Goal: Check status: Check status

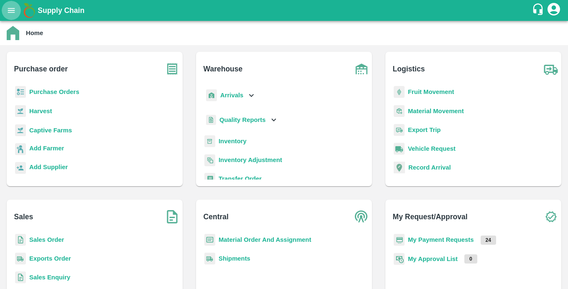
click at [13, 8] on icon "open drawer" at bounding box center [11, 10] width 9 height 9
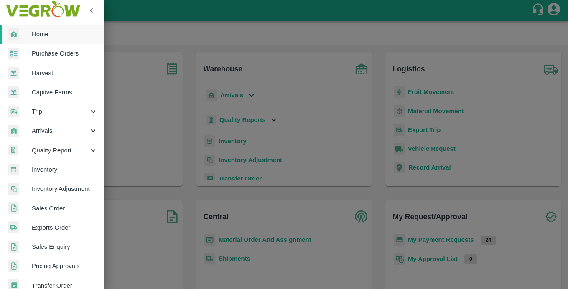
scroll to position [187, 0]
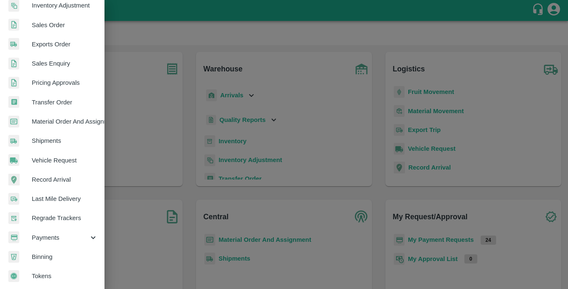
click at [43, 233] on span "Payments" at bounding box center [60, 237] width 57 height 9
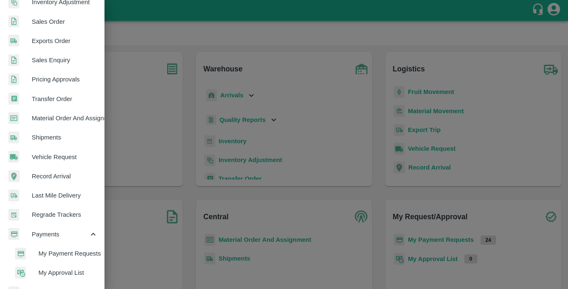
click at [43, 251] on span "My Payment Requests" at bounding box center [67, 253] width 59 height 9
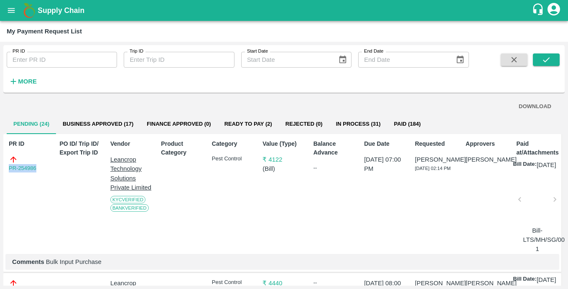
drag, startPoint x: 41, startPoint y: 171, endPoint x: -6, endPoint y: 171, distance: 47.3
click at [0, 171] on html "Supply Chain My Payment Request List PR ID PR ID Trip ID Trip ID Start Date Sta…" at bounding box center [284, 144] width 568 height 289
copy link "PR-254986"
drag, startPoint x: 47, startPoint y: 268, endPoint x: 110, endPoint y: 269, distance: 63.6
click at [110, 267] on p "Comments Bulk Input Purchase" at bounding box center [282, 262] width 541 height 9
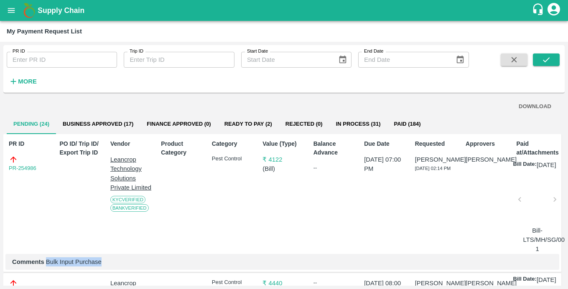
copy p "Bulk Input Purchase"
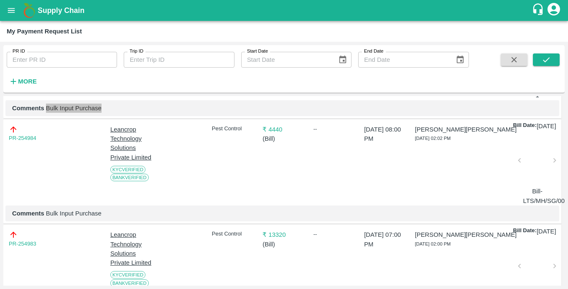
scroll to position [154, 0]
drag, startPoint x: 39, startPoint y: 146, endPoint x: 7, endPoint y: 146, distance: 32.2
click at [7, 146] on div "PR-254984" at bounding box center [28, 163] width 46 height 84
copy link "PR-254984"
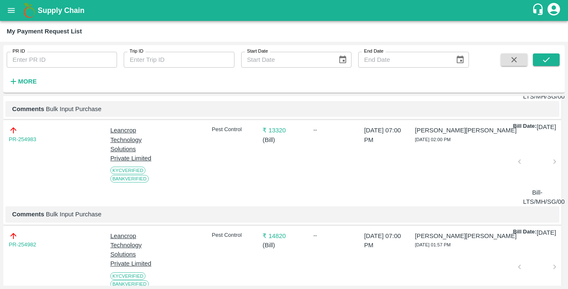
scroll to position [259, 0]
drag, startPoint x: 40, startPoint y: 156, endPoint x: -6, endPoint y: 156, distance: 46.0
click at [0, 156] on html "Supply Chain My Payment Request List PR ID PR ID Trip ID Trip ID Start Date Sta…" at bounding box center [284, 144] width 568 height 289
copy link "PR-254983"
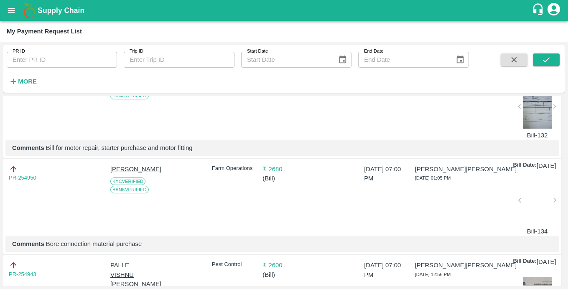
scroll to position [636, 0]
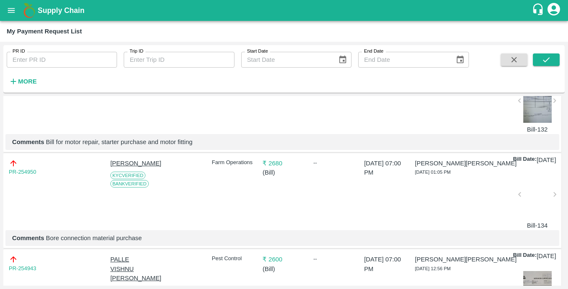
drag, startPoint x: 45, startPoint y: 118, endPoint x: 5, endPoint y: 118, distance: 39.3
click at [5, 118] on div "PR-254953" at bounding box center [28, 97] width 46 height 72
copy link "PR-254953"
drag, startPoint x: 46, startPoint y: 192, endPoint x: 200, endPoint y: 192, distance: 154.7
click at [200, 147] on p "Comments Bill for motor repair, starter purchase and motor fitting" at bounding box center [282, 142] width 541 height 9
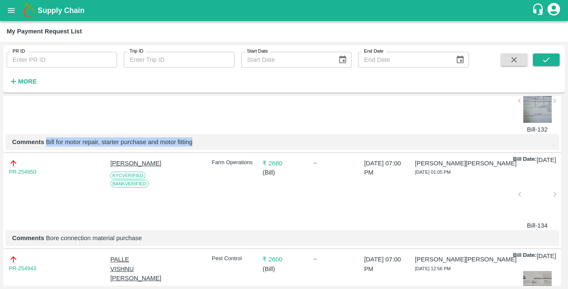
copy p "Bill for motor repair, starter purchase and motor fitting"
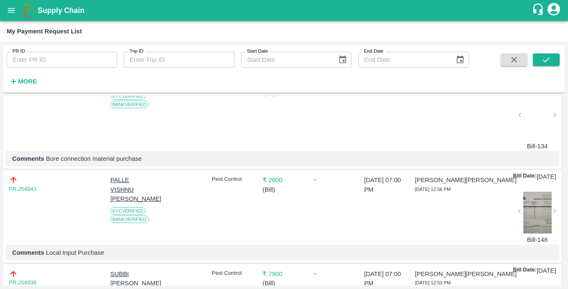
scroll to position [718, 0]
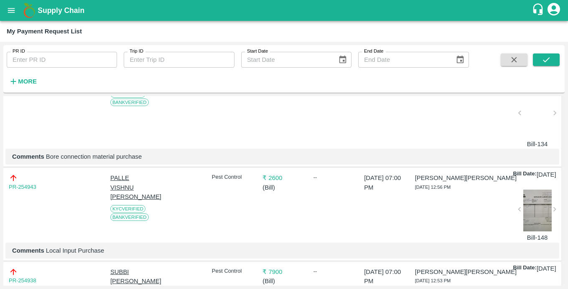
drag, startPoint x: 36, startPoint y: 141, endPoint x: -10, endPoint y: 141, distance: 45.6
click at [0, 141] on html "Supply Chain My Payment Request List PR ID PR ID Trip ID Trip ID Start Date Sta…" at bounding box center [284, 144] width 568 height 289
copy link "PR-254950"
drag, startPoint x: 46, startPoint y: 215, endPoint x: 170, endPoint y: 215, distance: 123.8
click at [170, 161] on p "Comments Bore connection material purchase" at bounding box center [282, 156] width 541 height 9
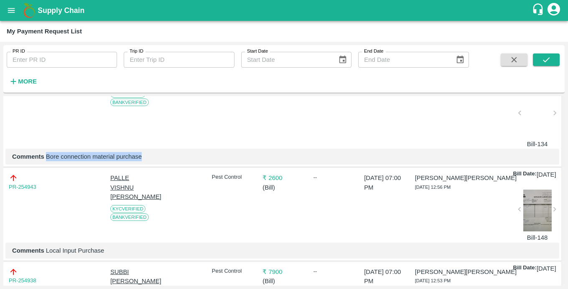
copy p "Bore connection material purchase"
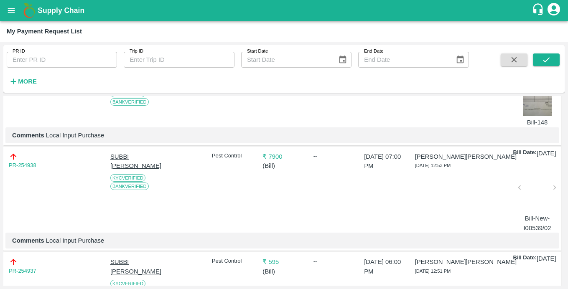
scroll to position [835, 0]
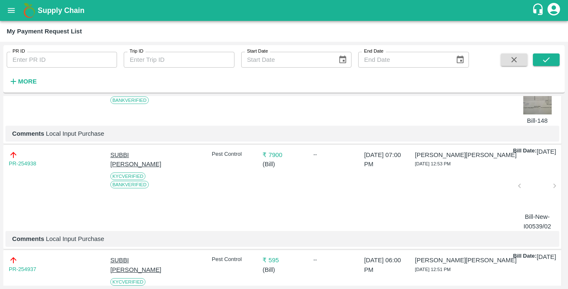
drag, startPoint x: 40, startPoint y: 127, endPoint x: -16, endPoint y: 127, distance: 56.0
click at [0, 127] on html "Supply Chain My Payment Request List PR ID PR ID Trip ID Trip ID Start Date Sta…" at bounding box center [284, 144] width 568 height 289
copy link "PR-254943"
drag, startPoint x: 46, startPoint y: 202, endPoint x: 120, endPoint y: 203, distance: 74.0
click at [120, 138] on p "Comments Local Input Purchase" at bounding box center [282, 133] width 541 height 9
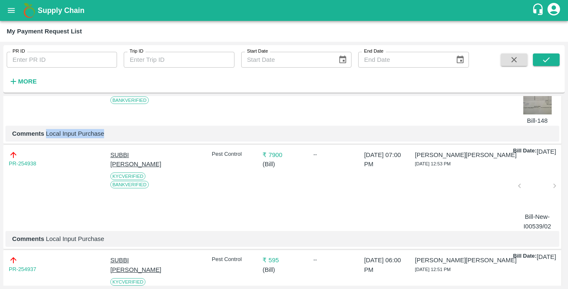
copy p "Local Input Purchase"
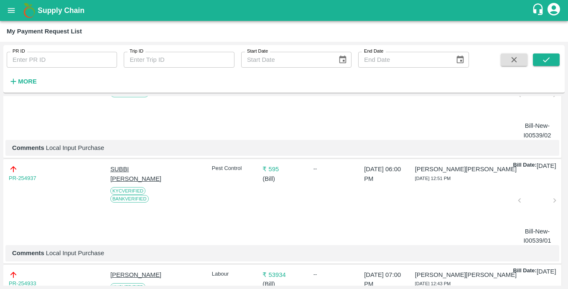
scroll to position [927, 0]
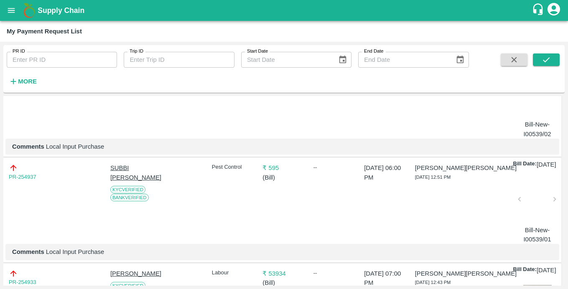
drag, startPoint x: 39, startPoint y: 141, endPoint x: -6, endPoint y: 141, distance: 45.2
click at [0, 141] on html "Supply Chain My Payment Request List PR ID PR ID Trip ID Trip ID Start Date Sta…" at bounding box center [284, 144] width 568 height 289
drag, startPoint x: 46, startPoint y: 224, endPoint x: 130, endPoint y: 224, distance: 84.0
click at [130, 151] on p "Comments Local Input Purchase" at bounding box center [282, 146] width 541 height 9
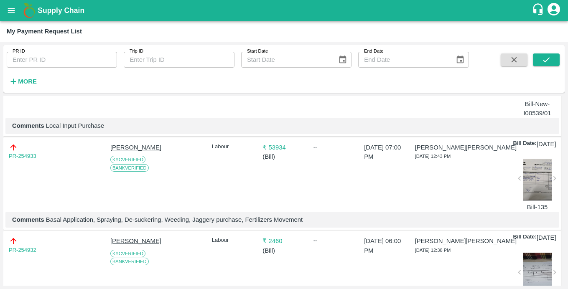
scroll to position [1066, 0]
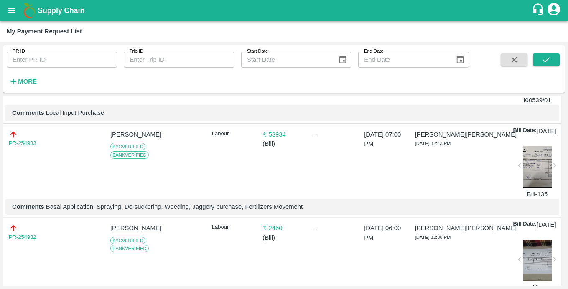
click at [33, 105] on div "PR-254937" at bounding box center [28, 63] width 46 height 84
drag, startPoint x: 41, startPoint y: 114, endPoint x: 3, endPoint y: 114, distance: 38.1
click at [3, 114] on div "PR ID PR ID Trip ID Trip ID Start Date Start Date End Date End Date More DOWNLO…" at bounding box center [284, 166] width 568 height 248
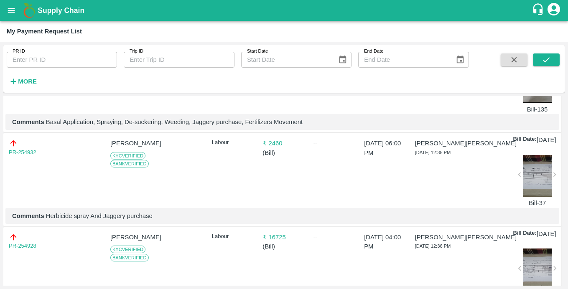
scroll to position [1155, 0]
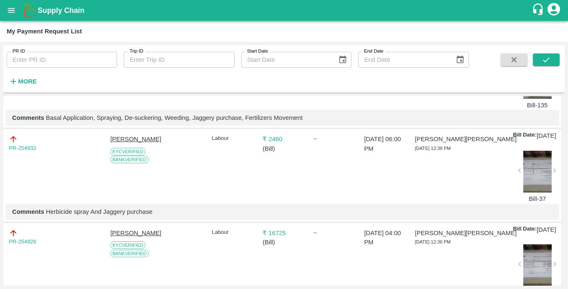
drag, startPoint x: 42, startPoint y: 139, endPoint x: -10, endPoint y: 139, distance: 51.9
click at [0, 139] on html "Supply Chain My Payment Request List PR ID PR ID Trip ID Trip ID Start Date Sta…" at bounding box center [284, 144] width 568 height 289
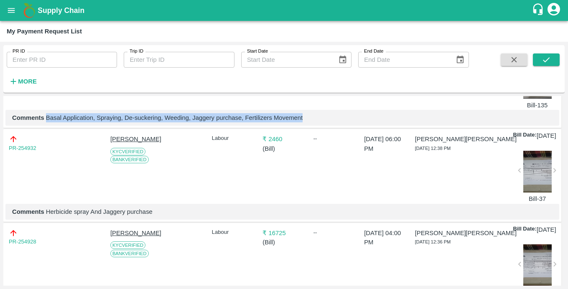
drag, startPoint x: 52, startPoint y: 215, endPoint x: 346, endPoint y: 210, distance: 293.6
click at [346, 123] on p "Comments Basal Application, Spraying, De-suckering, Weeding, Jaggery purchase, …" at bounding box center [282, 117] width 541 height 9
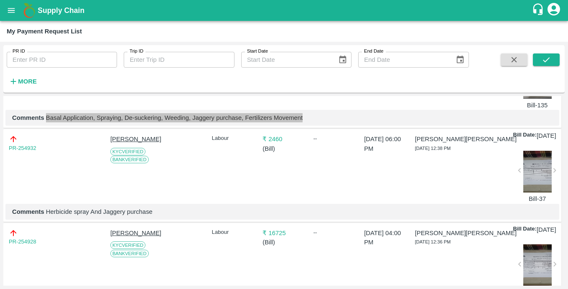
scroll to position [1231, 0]
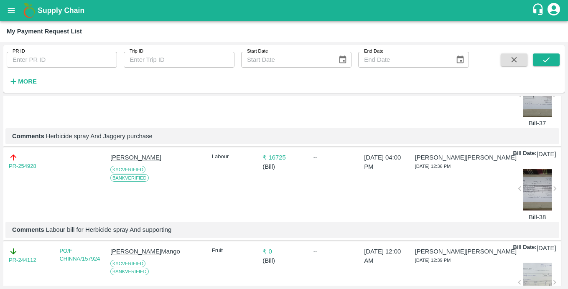
drag, startPoint x: 41, startPoint y: 168, endPoint x: -20, endPoint y: 169, distance: 61.1
click at [0, 169] on html "Supply Chain My Payment Request List PR ID PR ID Trip ID Trip ID Start Date Sta…" at bounding box center [284, 144] width 568 height 289
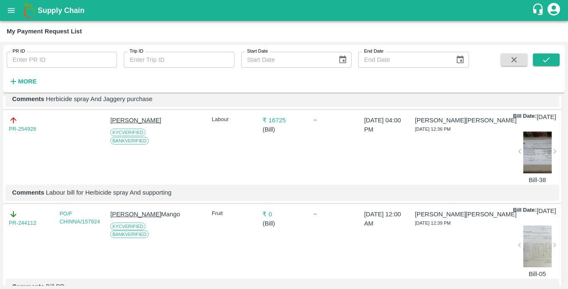
scroll to position [1278, 0]
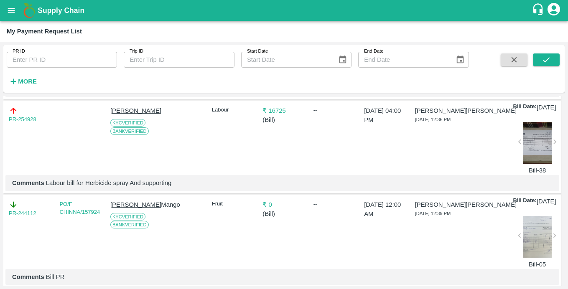
drag, startPoint x: 46, startPoint y: 197, endPoint x: 198, endPoint y: 197, distance: 152.2
click at [198, 94] on p "Comments Herbicide spray And Jaggery purchase" at bounding box center [282, 89] width 541 height 9
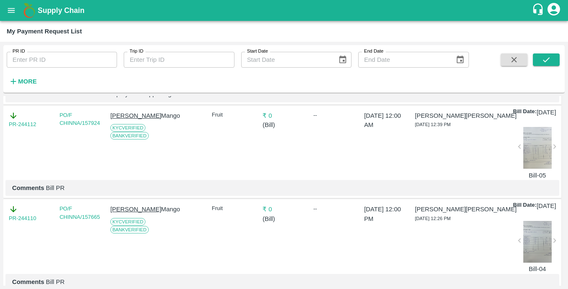
scroll to position [1369, 0]
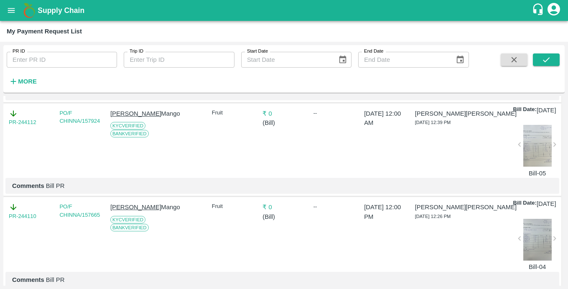
drag, startPoint x: 40, startPoint y: 135, endPoint x: -3, endPoint y: 135, distance: 42.2
click at [0, 135] on html "Supply Chain My Payment Request List PR ID PR ID Trip ID Trip ID Start Date Sta…" at bounding box center [284, 144] width 568 height 289
drag, startPoint x: 45, startPoint y: 209, endPoint x: 198, endPoint y: 210, distance: 153.0
click at [198, 97] on p "Comments Labour bill for Herbicide spray And supporting" at bounding box center [282, 91] width 541 height 9
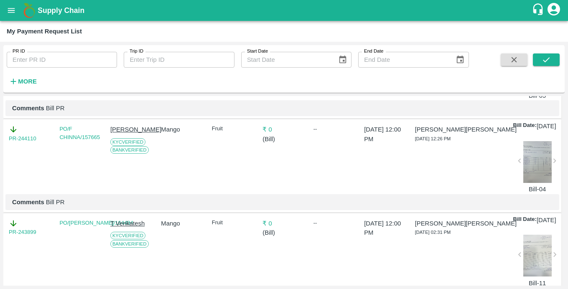
scroll to position [1447, 0]
click at [8, 9] on icon "open drawer" at bounding box center [11, 10] width 9 height 9
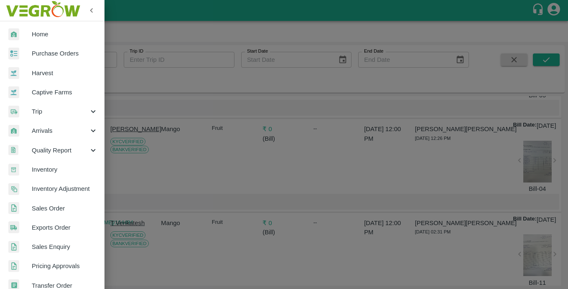
click at [58, 54] on span "Purchase Orders" at bounding box center [65, 53] width 66 height 9
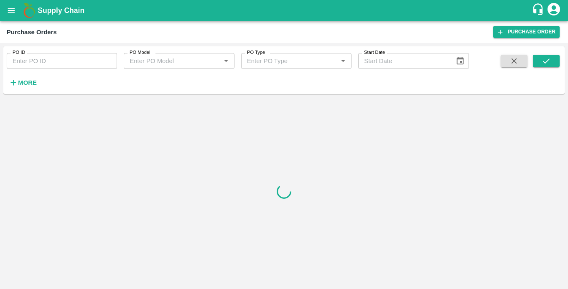
click at [62, 56] on input "PO ID" at bounding box center [62, 61] width 110 height 16
paste input "171962"
click at [539, 61] on button "submit" at bounding box center [546, 61] width 27 height 13
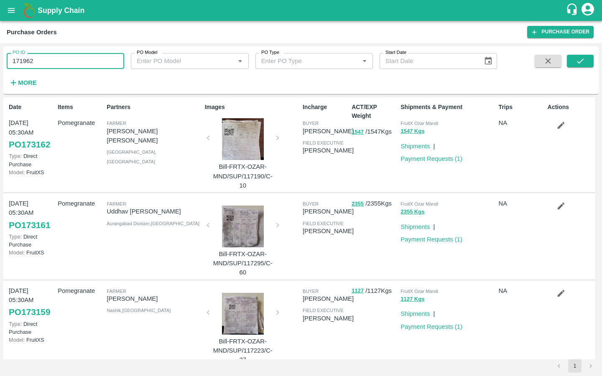
click at [55, 63] on input "171962" at bounding box center [66, 61] width 118 height 16
click at [568, 65] on icon "submit" at bounding box center [580, 60] width 9 height 9
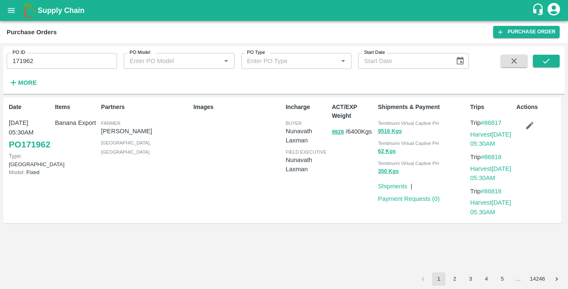
click at [9, 152] on link "PO 171962" at bounding box center [29, 144] width 41 height 15
drag, startPoint x: 38, startPoint y: 59, endPoint x: -23, endPoint y: 59, distance: 60.2
click at [0, 59] on html "Supply Chain Purchase Orders Purchase Order PO ID 171962 PO ID PO Model PO Mode…" at bounding box center [284, 144] width 568 height 289
type input "171962"
paste input "text"
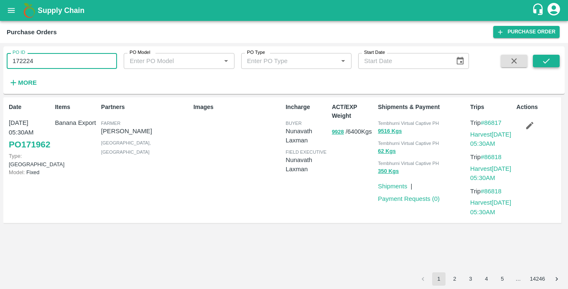
type input "172224"
click at [546, 63] on icon "submit" at bounding box center [546, 60] width 9 height 9
click at [28, 152] on link "PO 172224" at bounding box center [29, 144] width 41 height 15
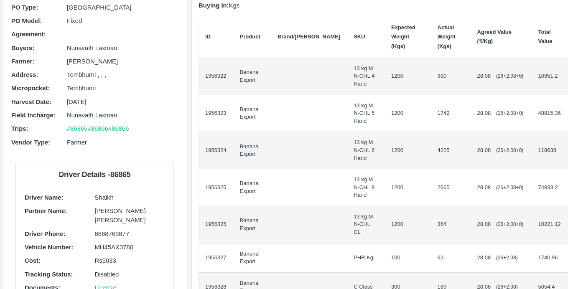
scroll to position [79, 0]
